Goal: Task Accomplishment & Management: Complete application form

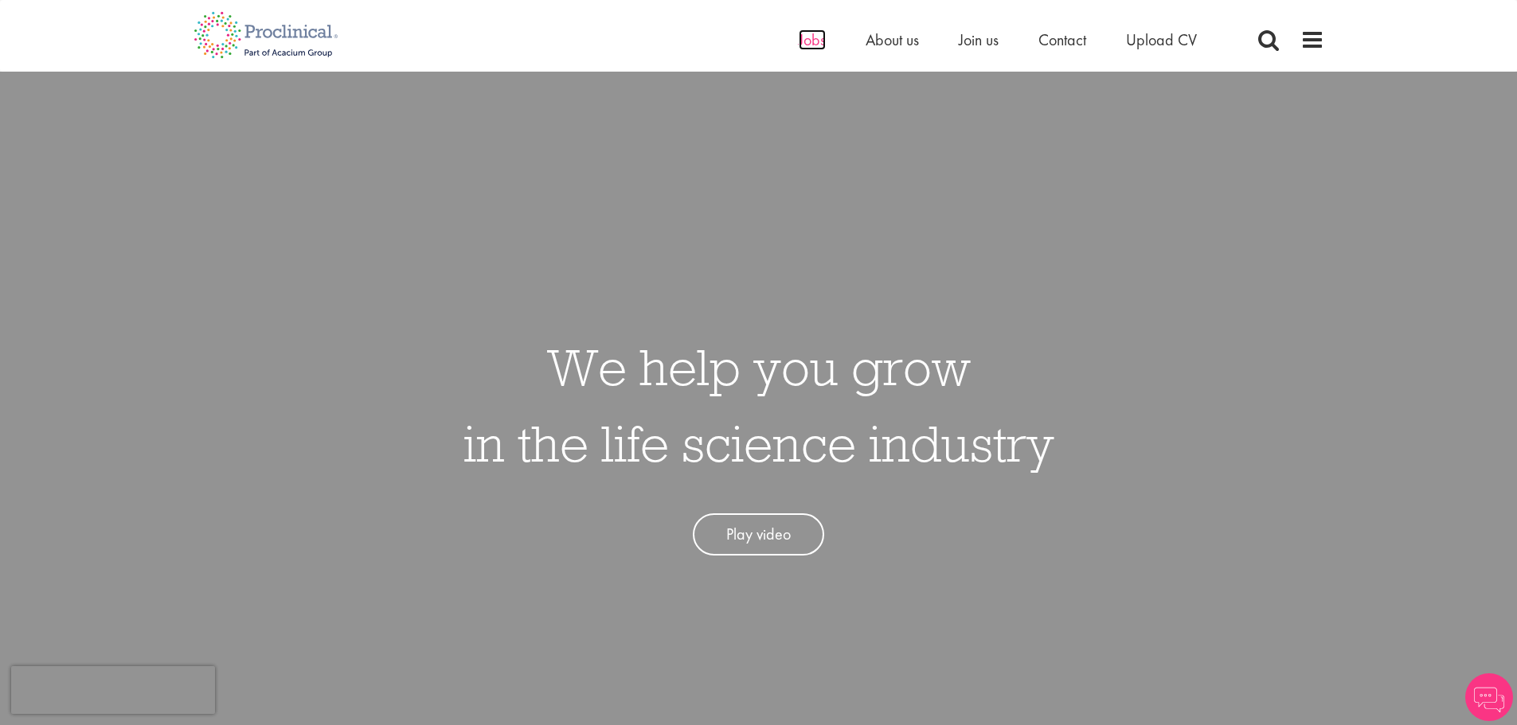
click at [821, 41] on span "Jobs" at bounding box center [812, 39] width 27 height 21
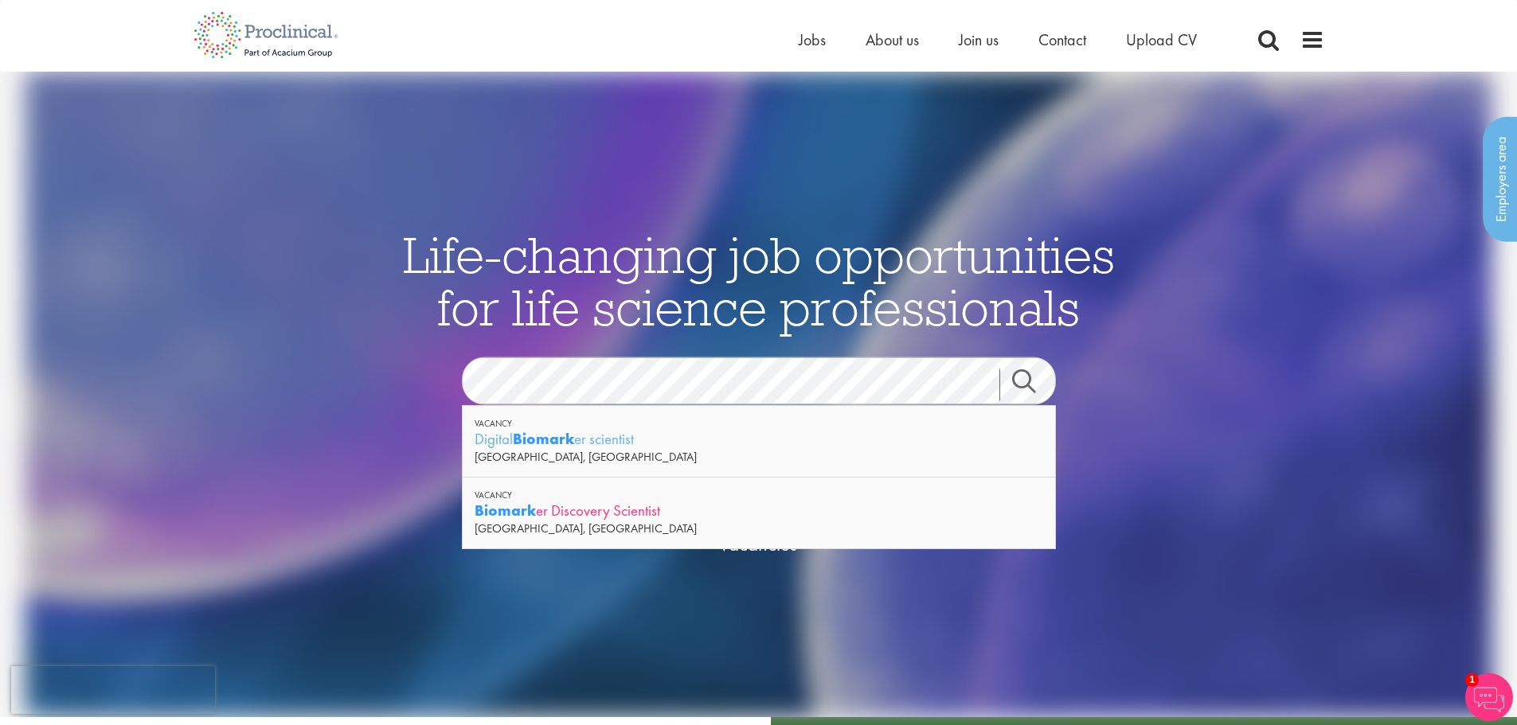
click at [585, 516] on div "Biomark er Discovery Scientist" at bounding box center [759, 511] width 569 height 20
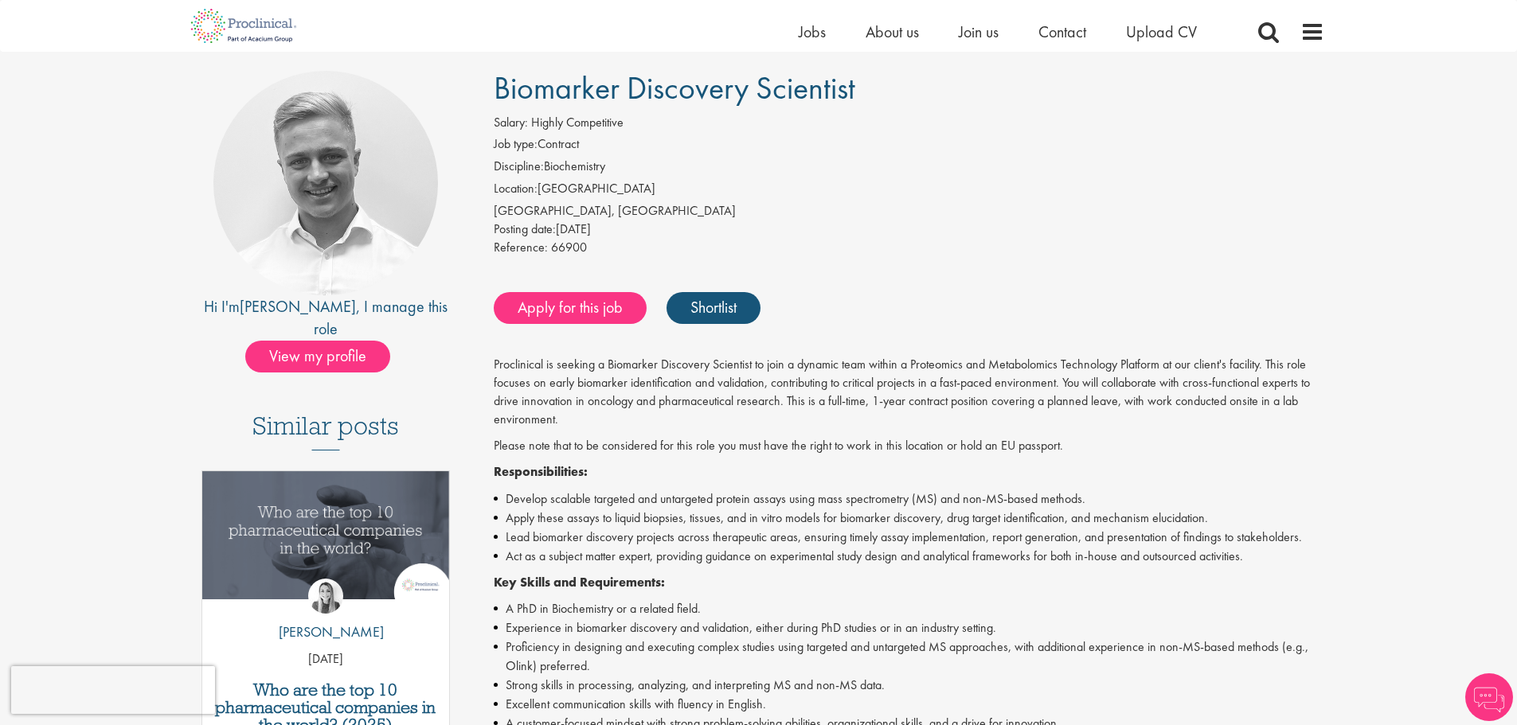
scroll to position [80, 0]
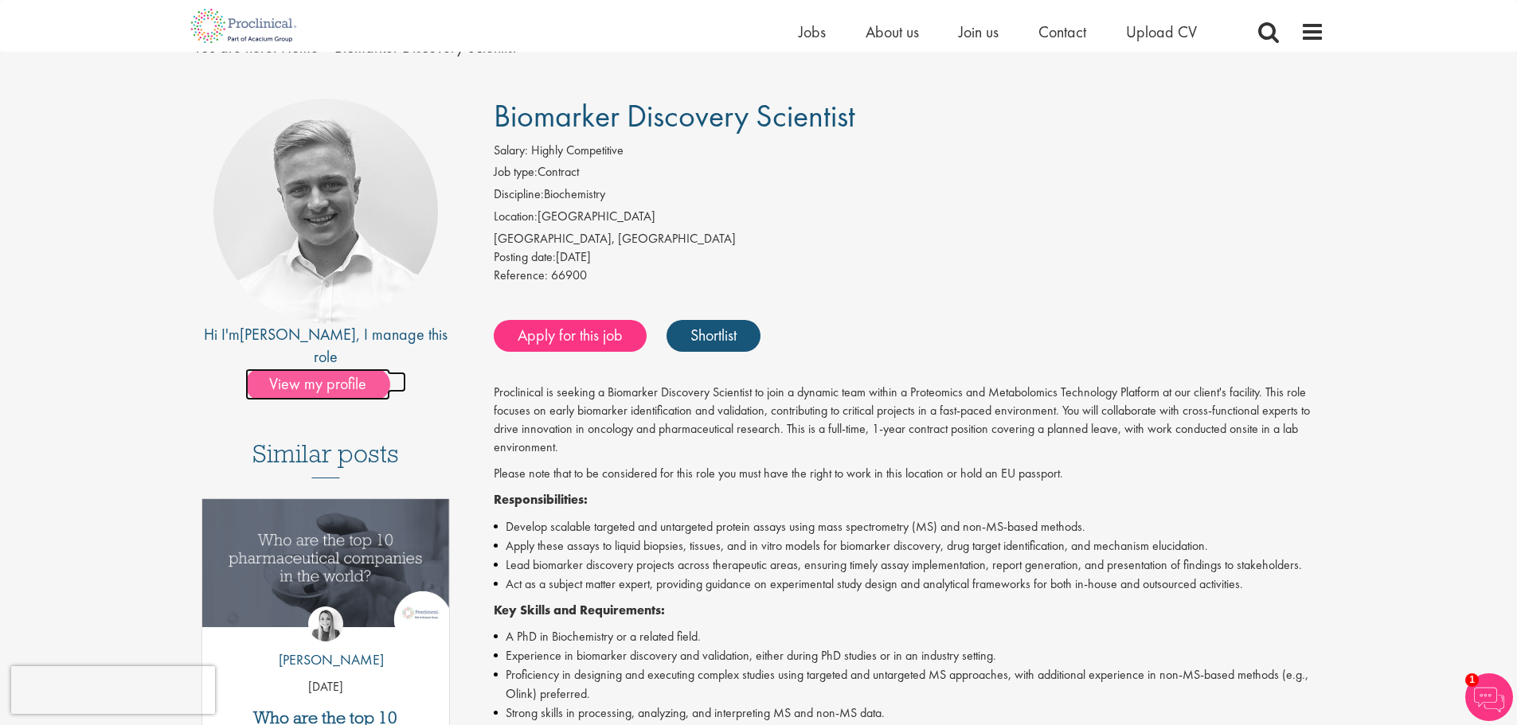
click at [344, 369] on span "View my profile" at bounding box center [317, 385] width 145 height 32
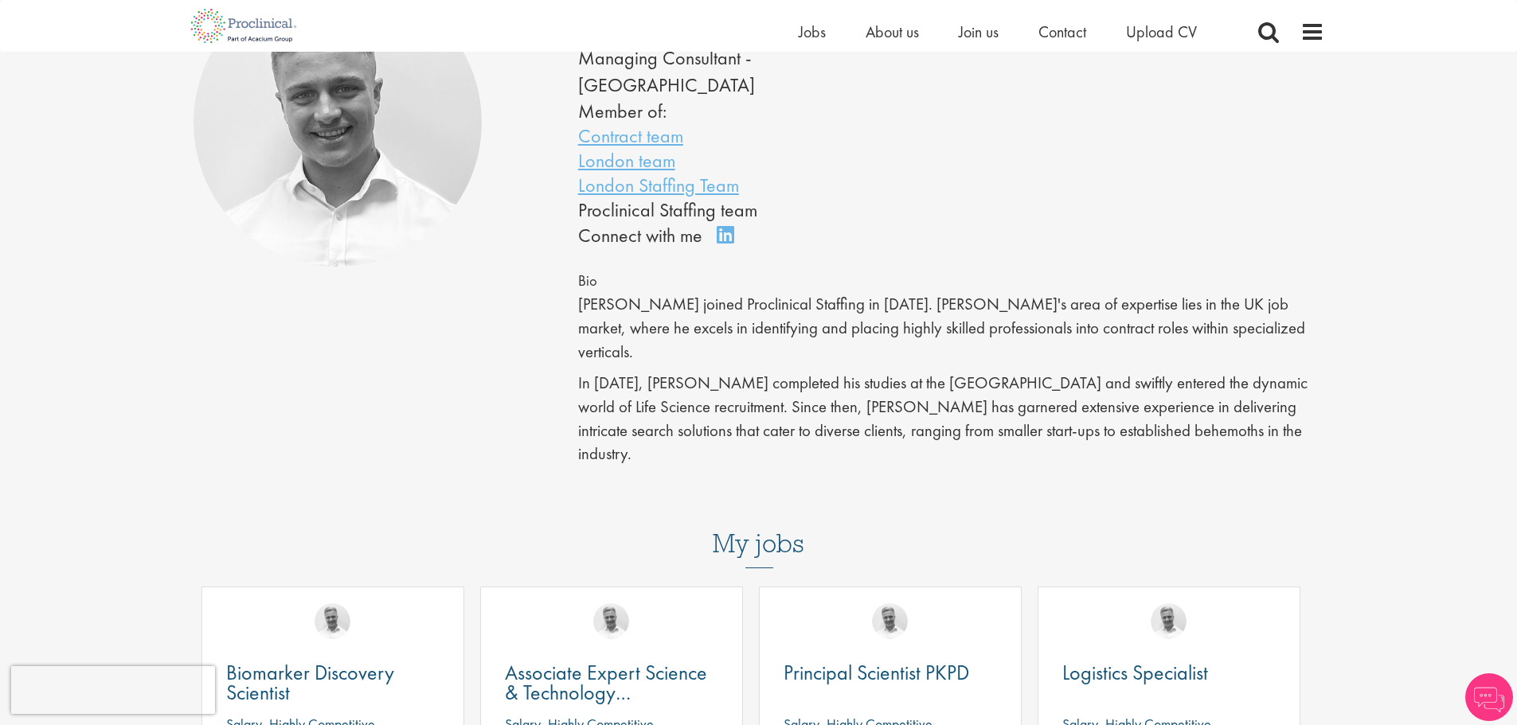
scroll to position [239, 0]
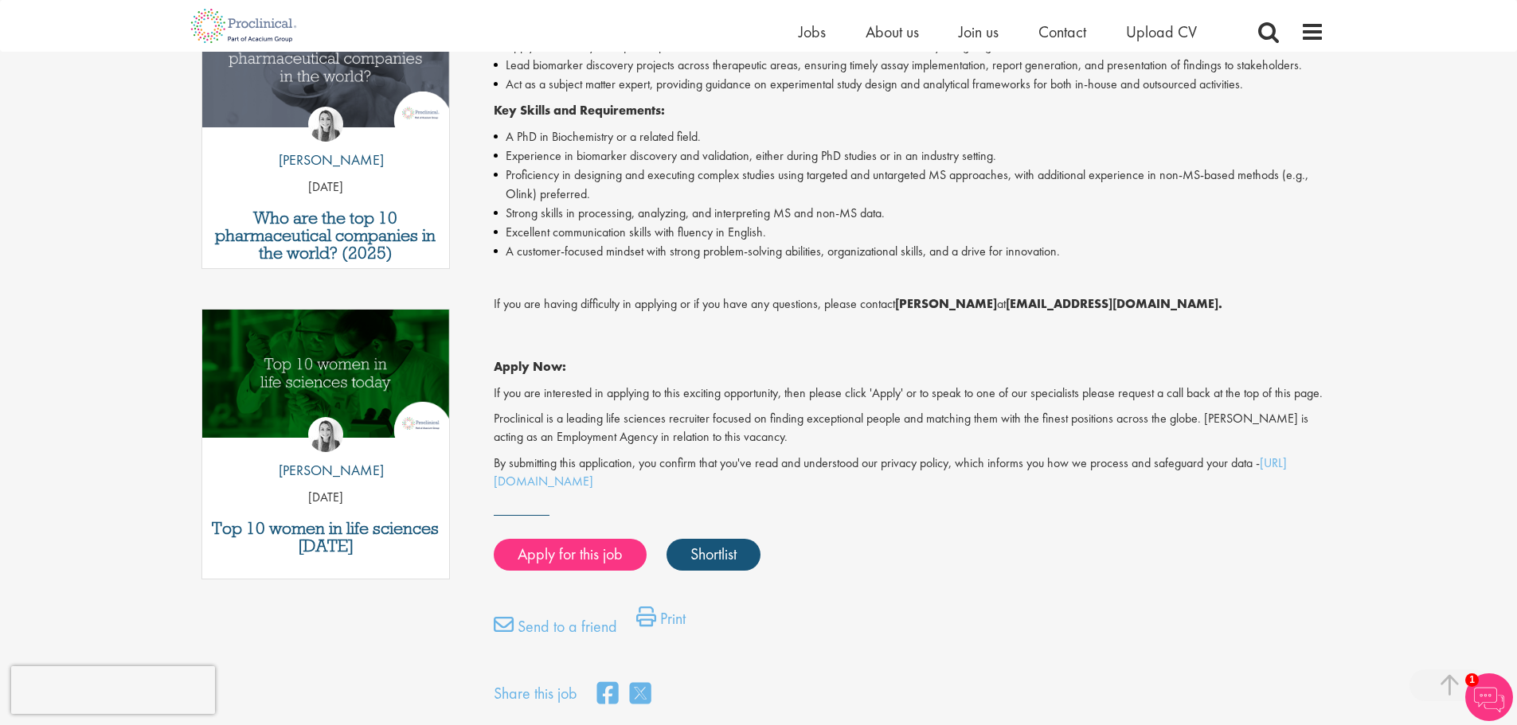
scroll to position [577, 0]
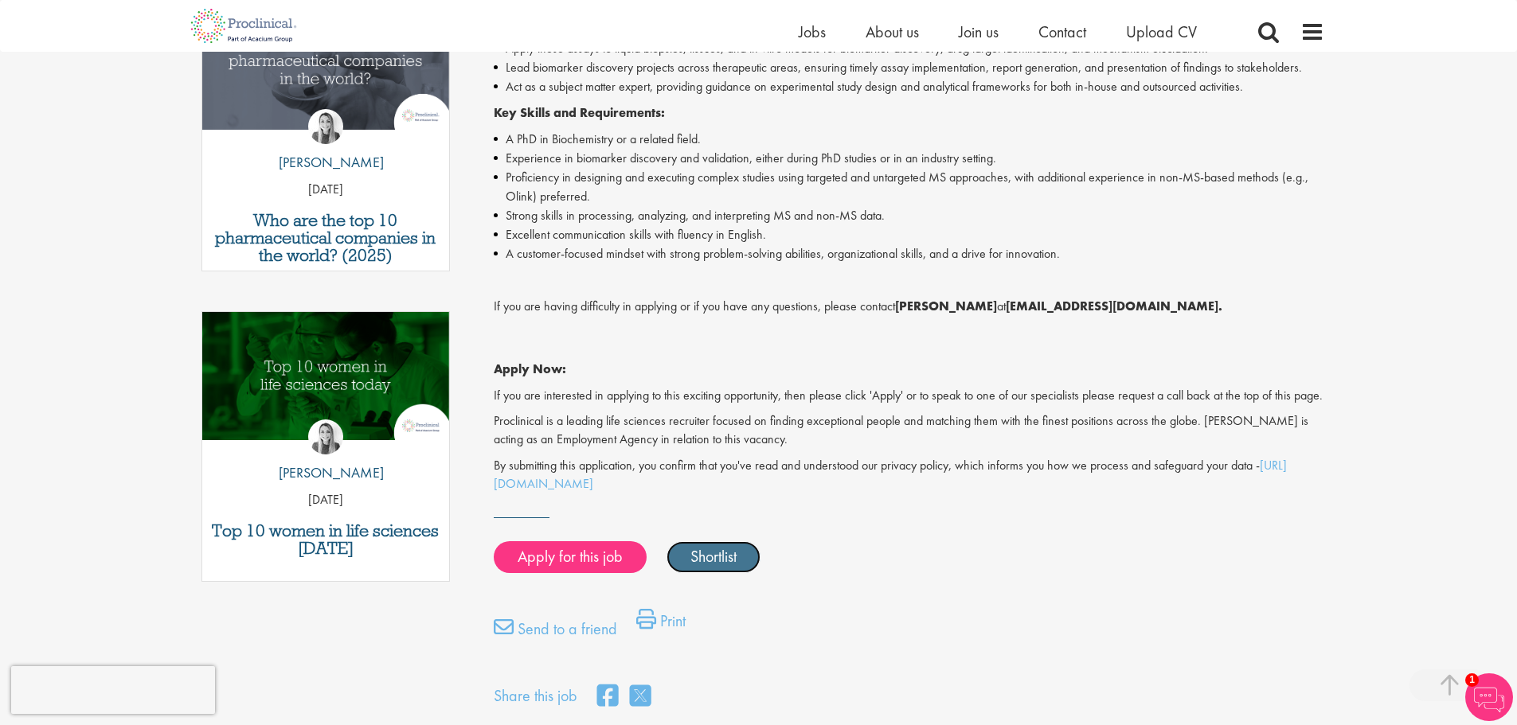
click at [729, 573] on link "Shortlist" at bounding box center [714, 558] width 94 height 32
click at [733, 573] on link "Shortlisted" at bounding box center [722, 558] width 111 height 32
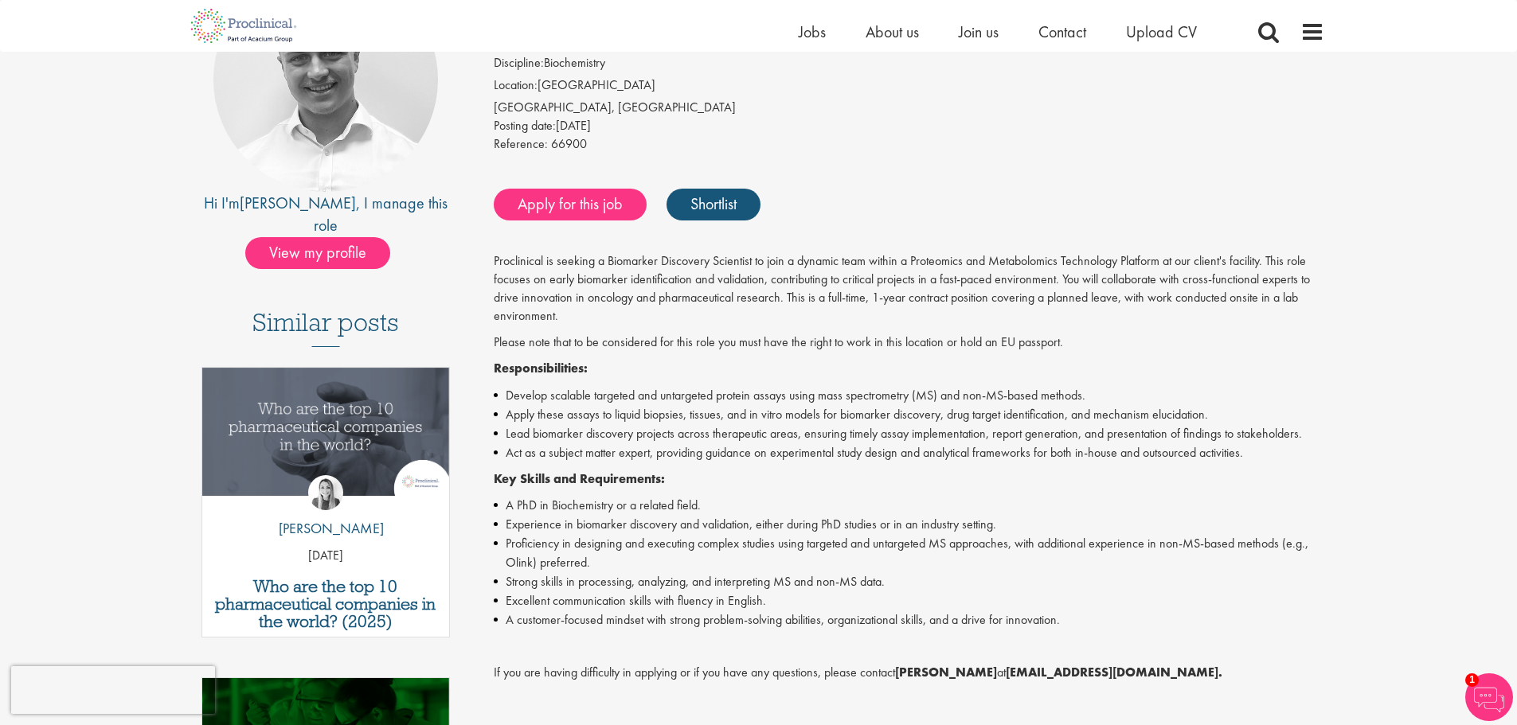
scroll to position [239, 0]
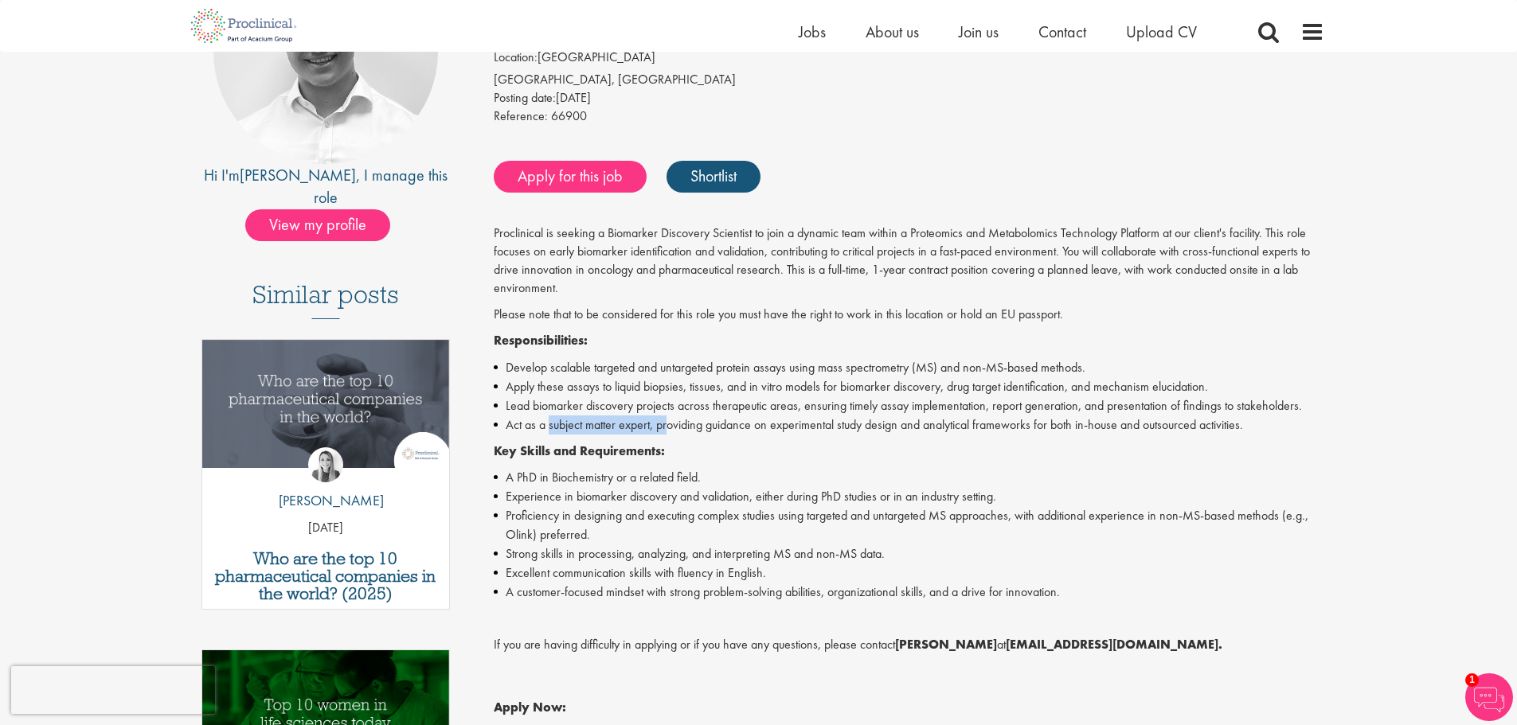
drag, startPoint x: 548, startPoint y: 425, endPoint x: 667, endPoint y: 418, distance: 119.7
click at [667, 418] on li "Act as a subject matter expert, providing guidance on experimental study design…" at bounding box center [909, 425] width 831 height 19
click at [722, 424] on li "Act as a subject matter expert, providing guidance on experimental study design…" at bounding box center [909, 425] width 831 height 19
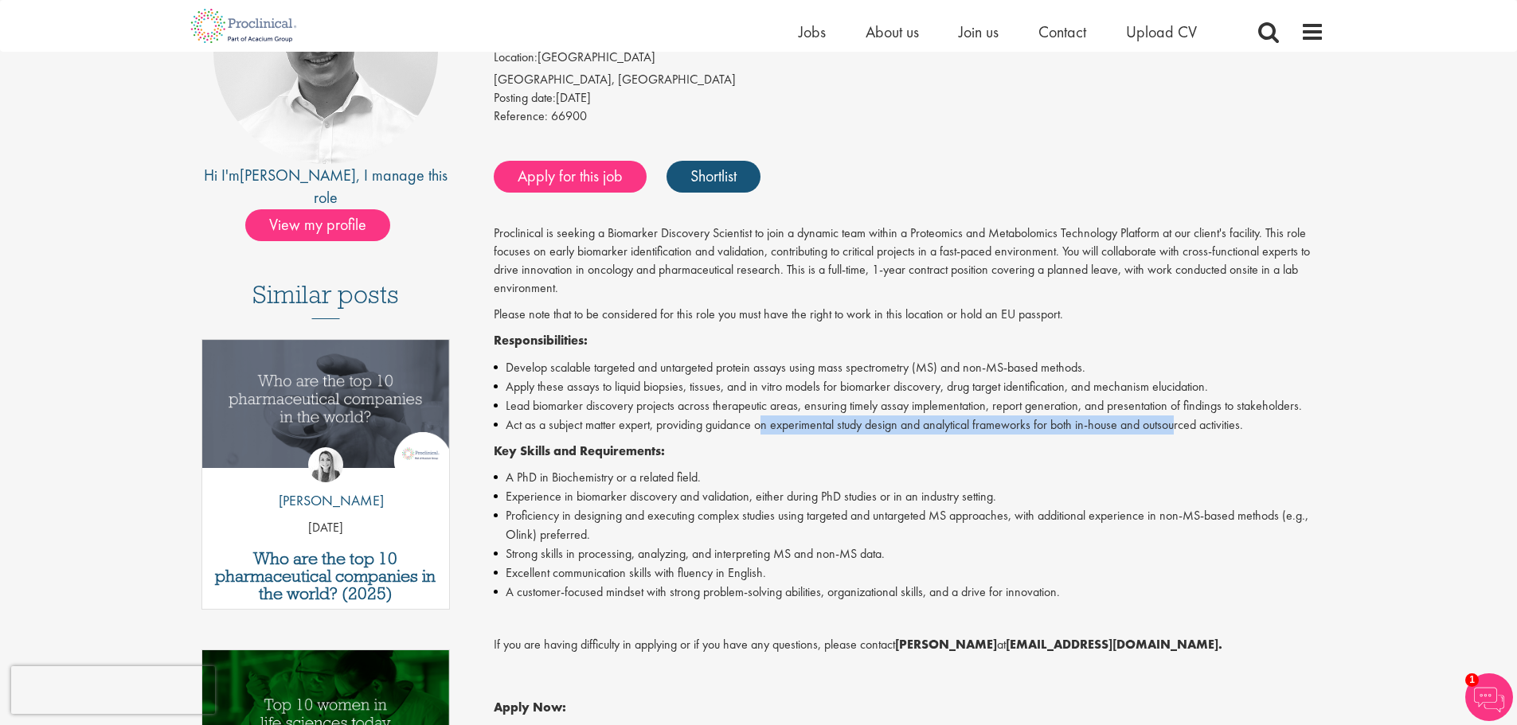
drag, startPoint x: 784, startPoint y: 421, endPoint x: 1179, endPoint y: 416, distance: 394.2
click at [1179, 416] on li "Act as a subject matter expert, providing guidance on experimental study design…" at bounding box center [909, 425] width 831 height 19
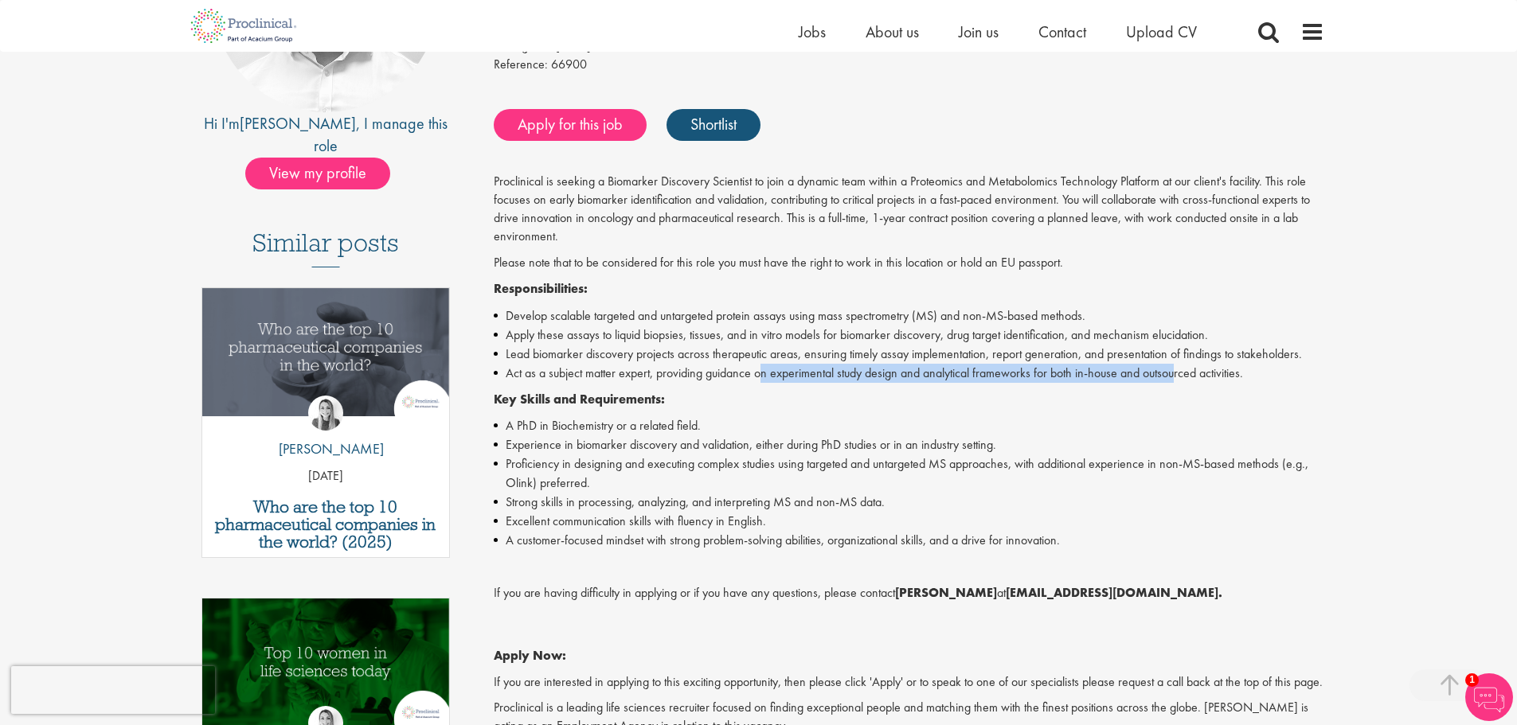
scroll to position [319, 0]
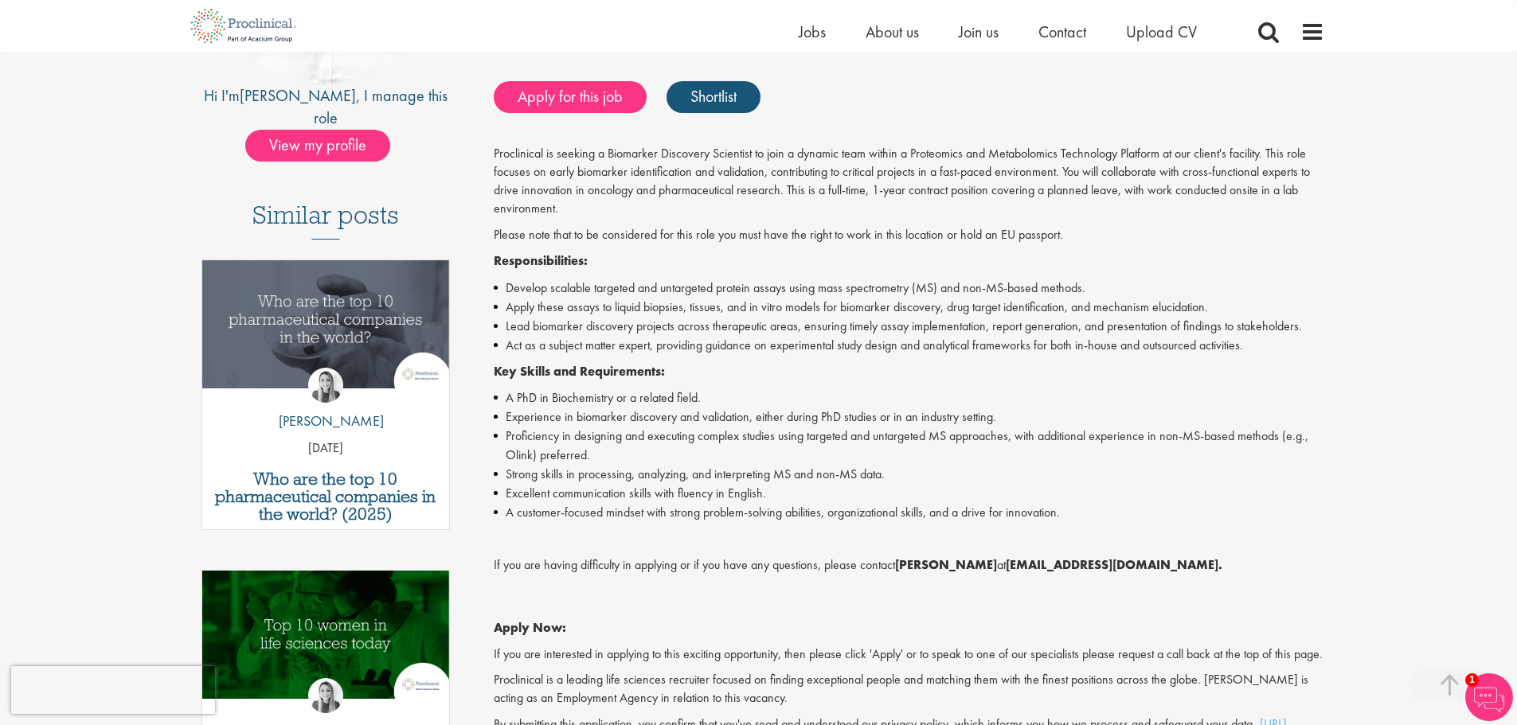
click at [718, 377] on p "Key Skills and Requirements:" at bounding box center [909, 372] width 831 height 18
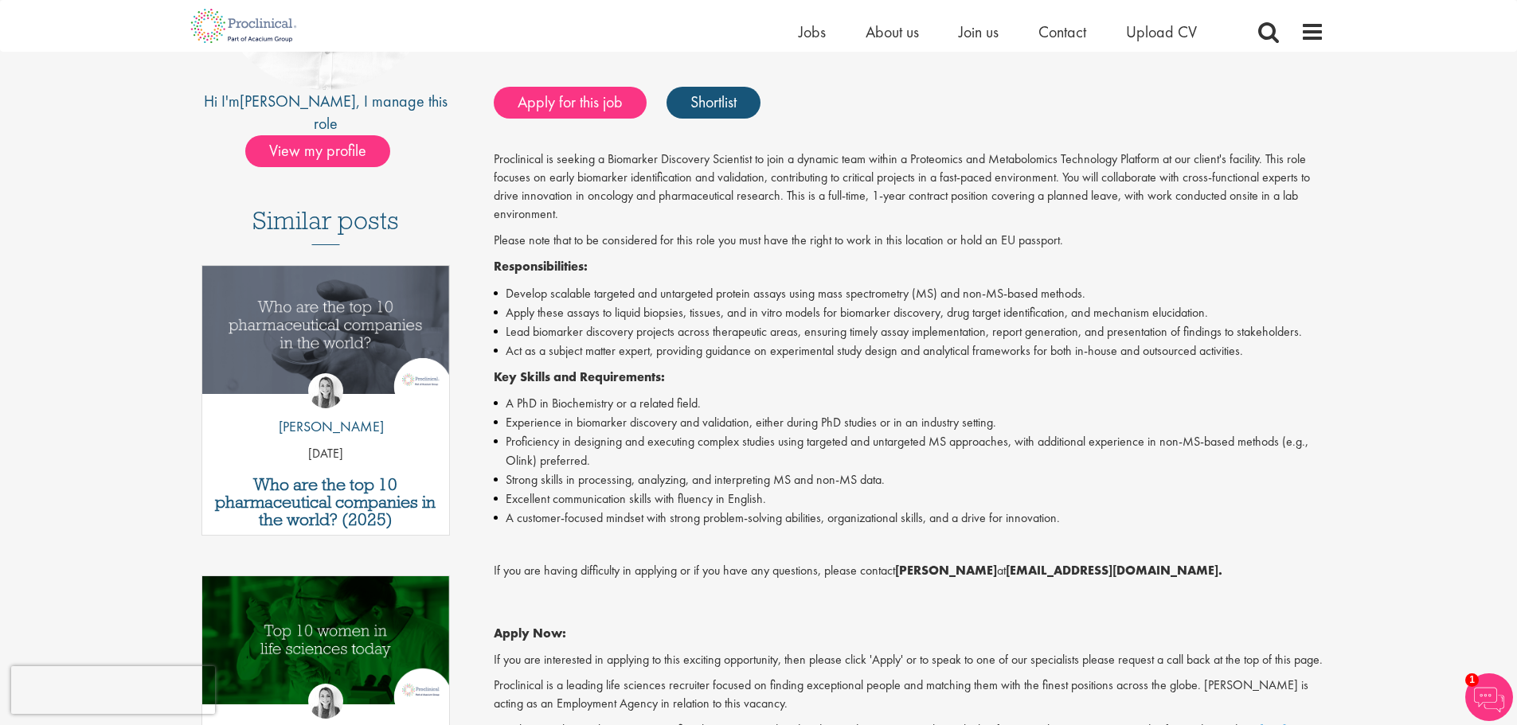
scroll to position [80, 0]
